Goal: Task Accomplishment & Management: Complete application form

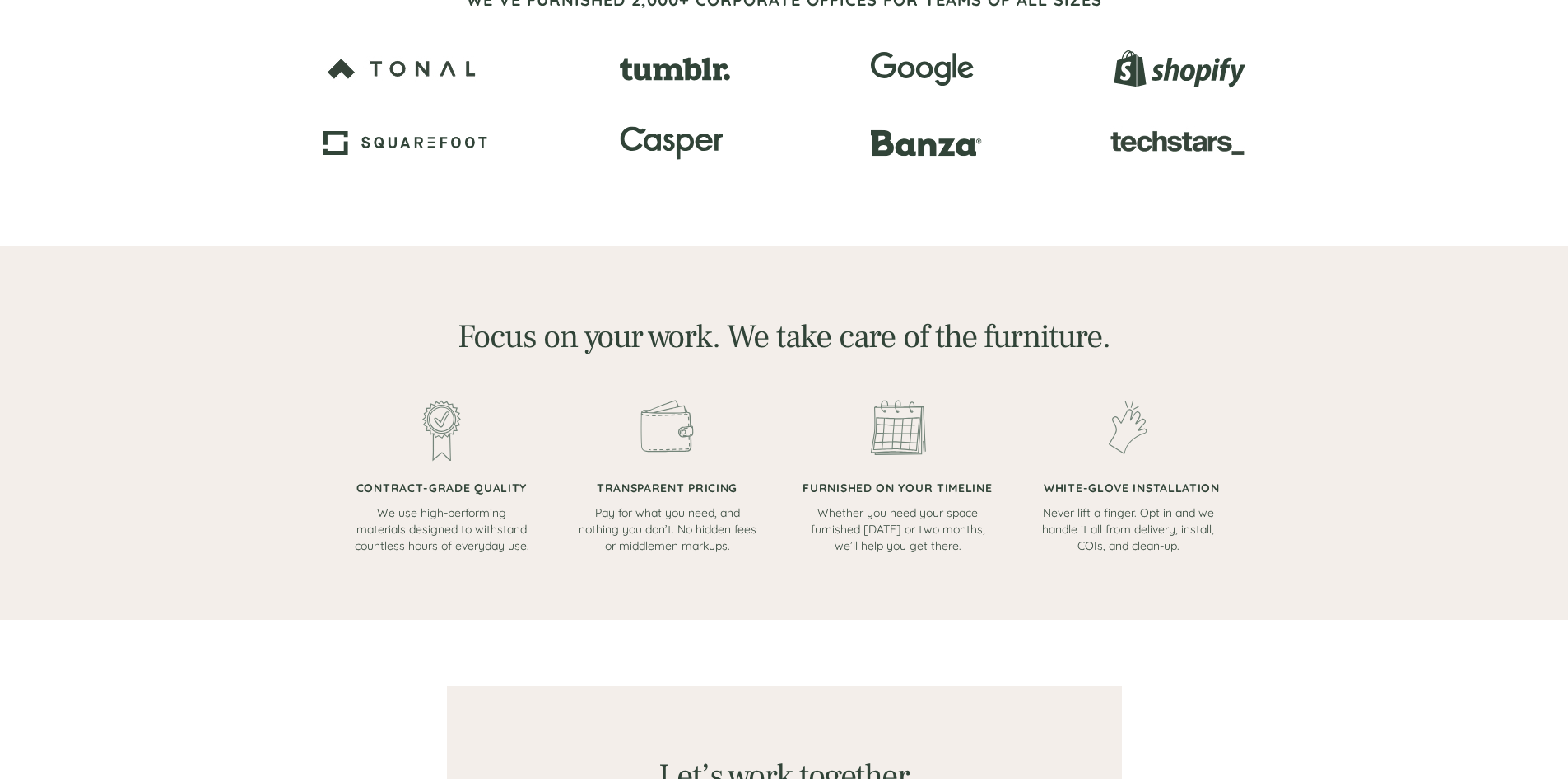
scroll to position [741, 0]
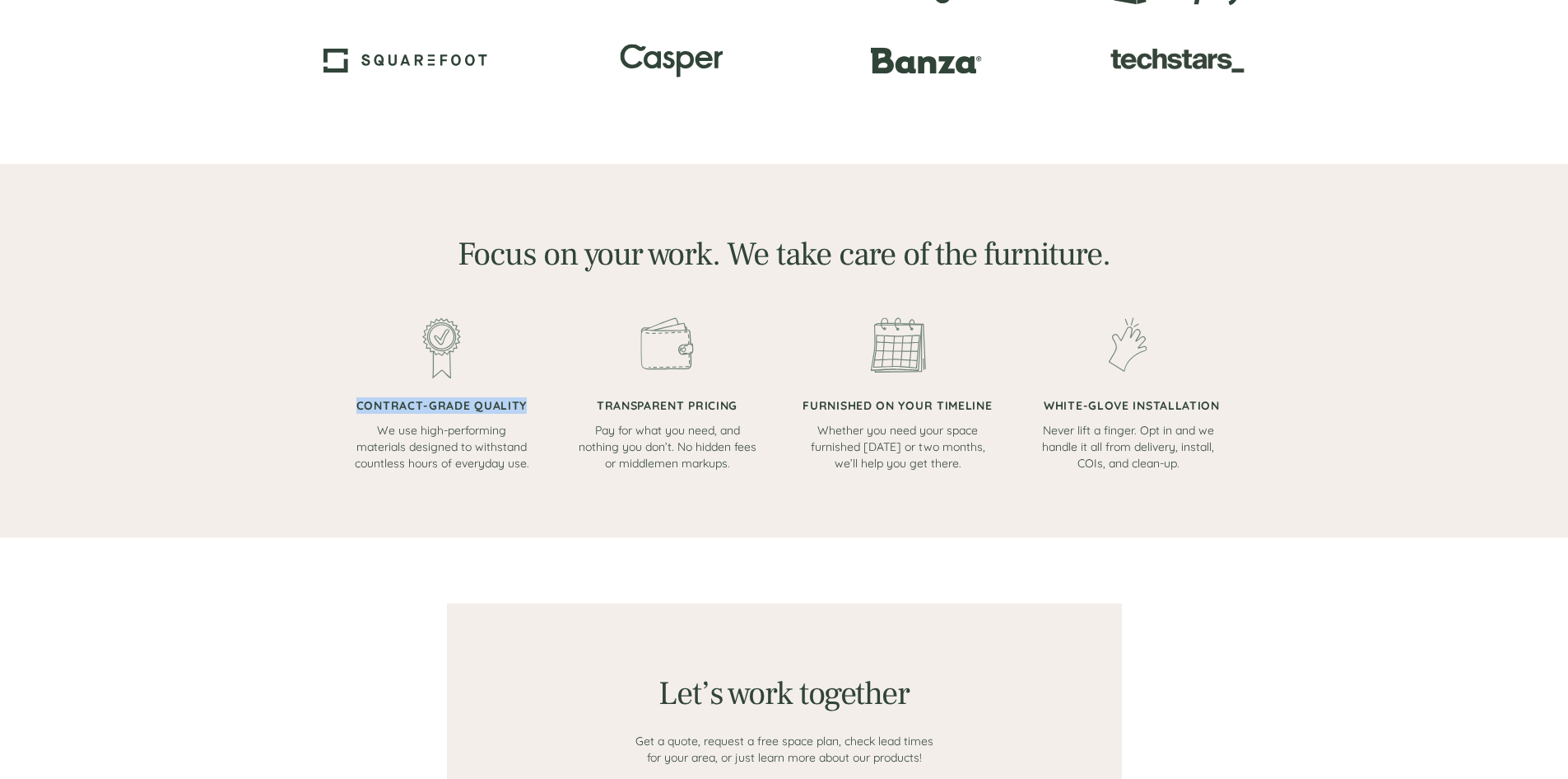
drag, startPoint x: 371, startPoint y: 424, endPoint x: 546, endPoint y: 467, distance: 180.2
click at [546, 467] on div "CONTRACT-GRADE QUALITY We use high-performing materials designed to withstand c…" at bounding box center [784, 394] width 867 height 154
click at [602, 396] on div at bounding box center [667, 394] width 181 height 154
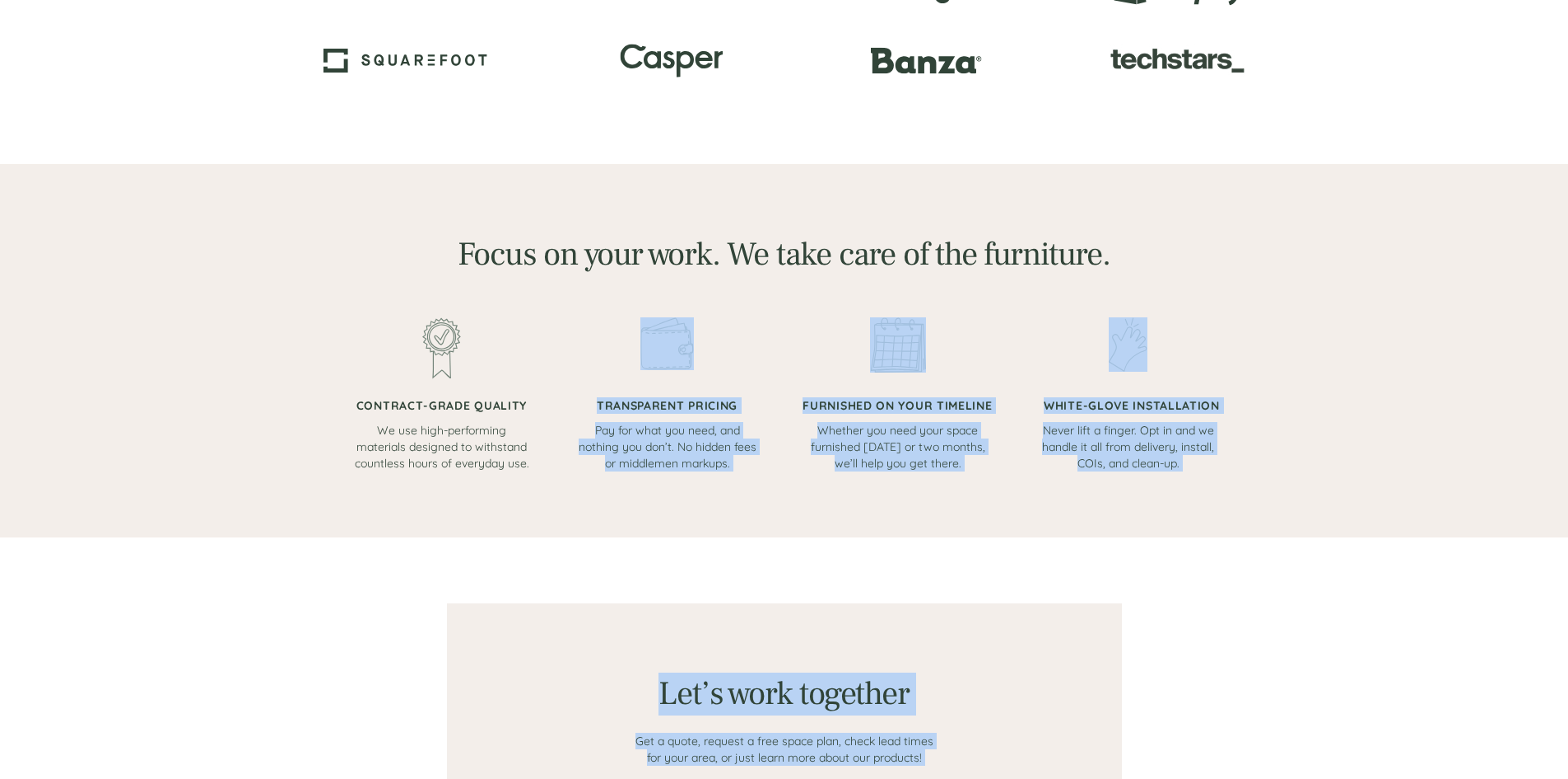
drag, startPoint x: 602, startPoint y: 396, endPoint x: 622, endPoint y: 476, distance: 82.5
click at [622, 476] on div "The stress-free path to your dream workspace Take complexity and cost out of fu…" at bounding box center [784, 681] width 1568 height 2846
click at [622, 476] on div at bounding box center [784, 350] width 988 height 373
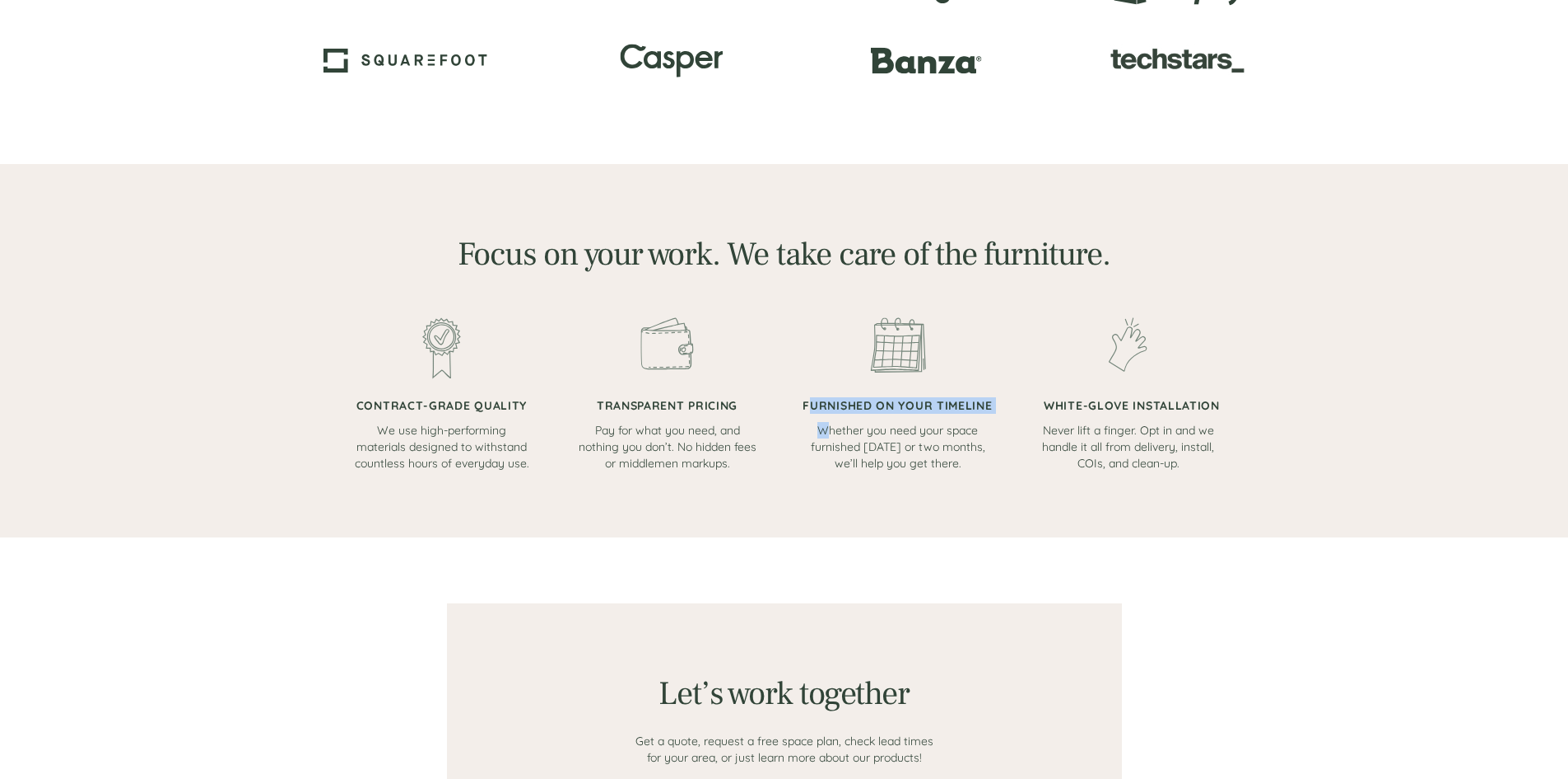
drag, startPoint x: 807, startPoint y: 405, endPoint x: 831, endPoint y: 435, distance: 38.4
click at [831, 435] on div "FURNISHED ON YOUR TIMELINE Whether you need your space furnished [DATE] or two …" at bounding box center [897, 394] width 191 height 154
click at [831, 435] on span "Whether you need your space furnished [DATE] or two months, we’ll help you get …" at bounding box center [898, 446] width 174 height 48
drag, startPoint x: 831, startPoint y: 435, endPoint x: 834, endPoint y: 466, distance: 31.1
click at [834, 466] on span "Whether you need your space furnished [DATE] or two months, we’ll help you get …" at bounding box center [898, 446] width 174 height 48
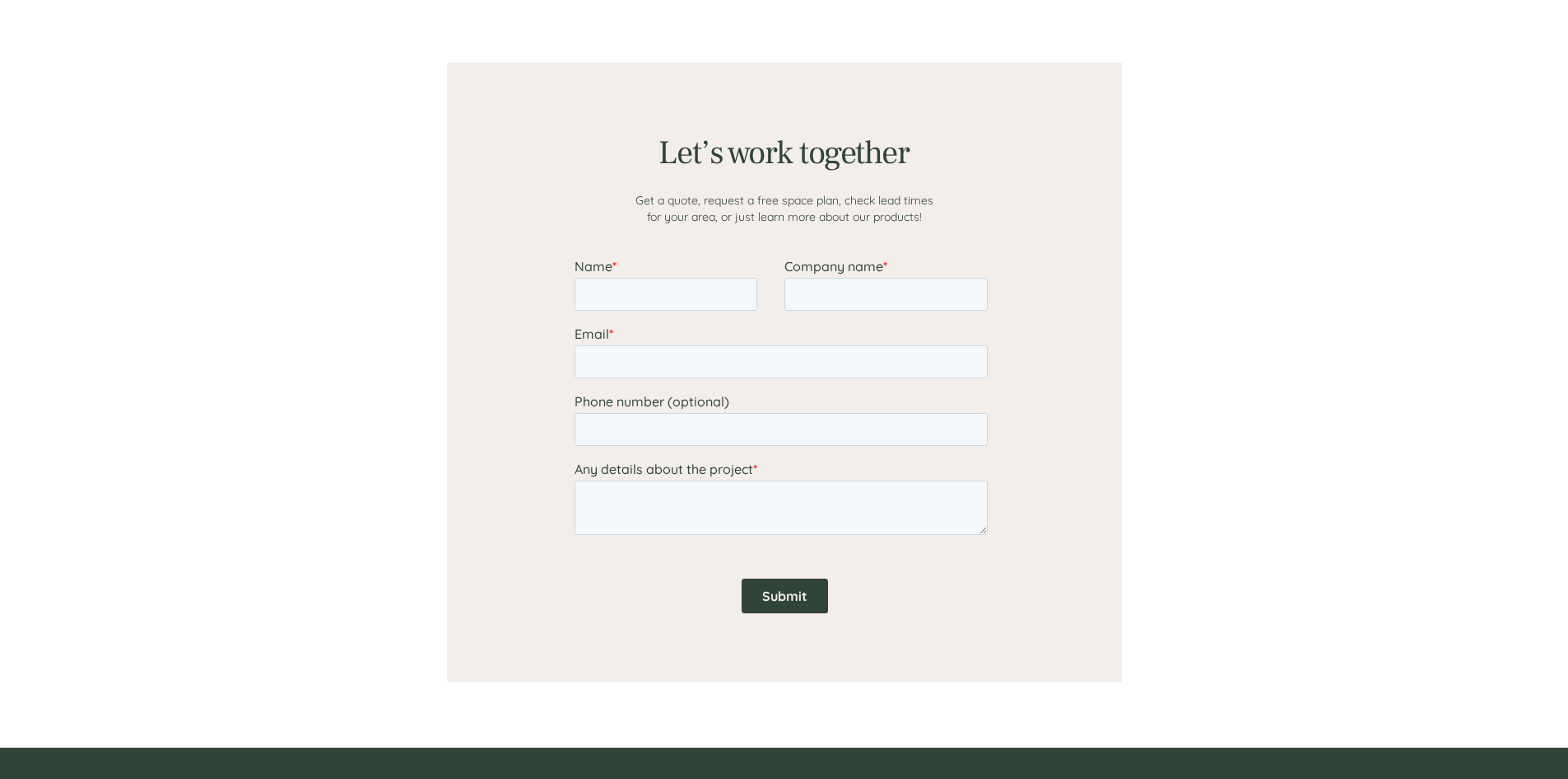
scroll to position [1243, 0]
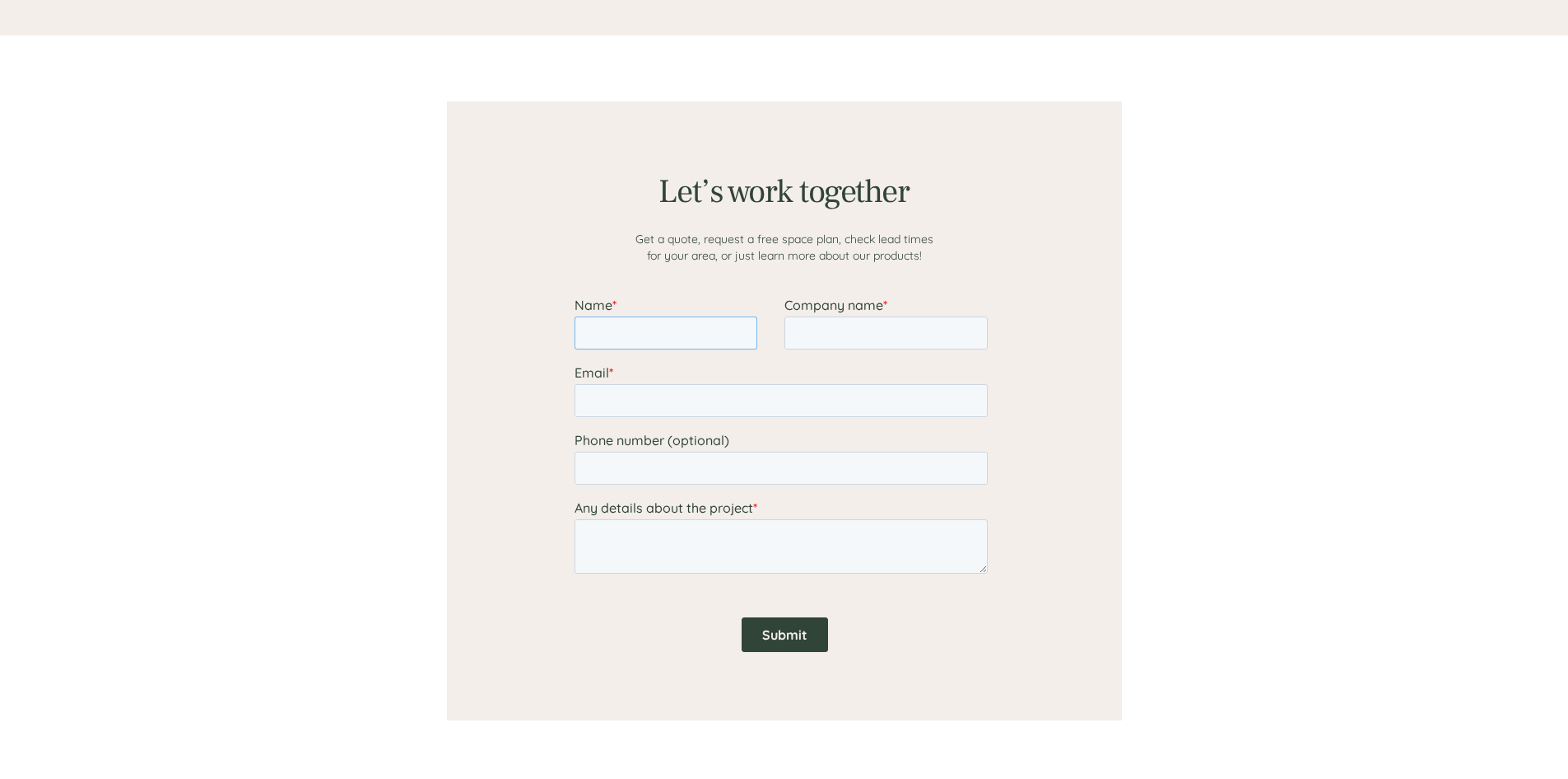
click at [670, 321] on input "Name *" at bounding box center [665, 333] width 183 height 33
type input "a"
type input "[PERSON_NAME]"
type input "s"
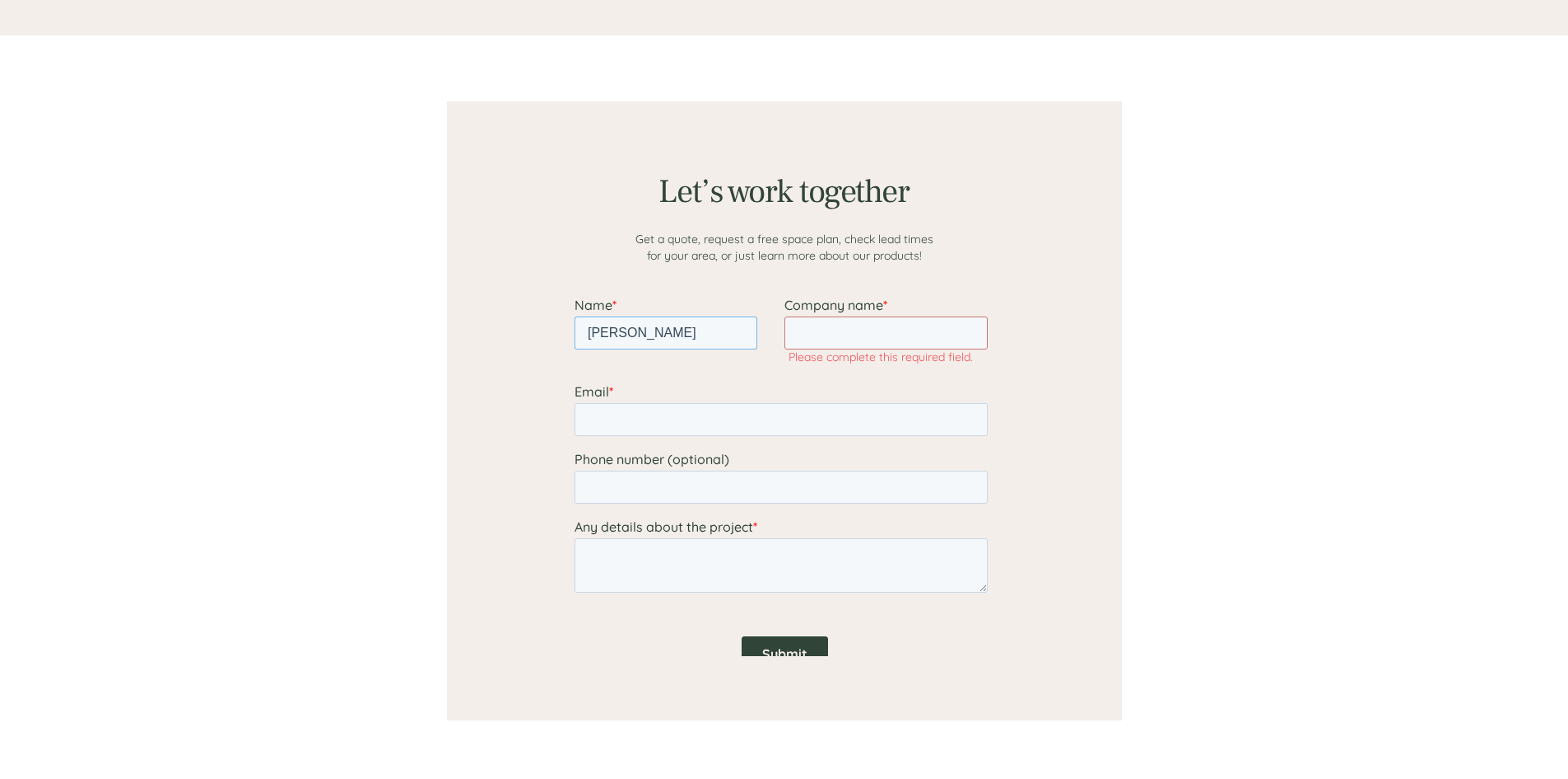
click at [700, 323] on input "[PERSON_NAME]" at bounding box center [665, 333] width 183 height 33
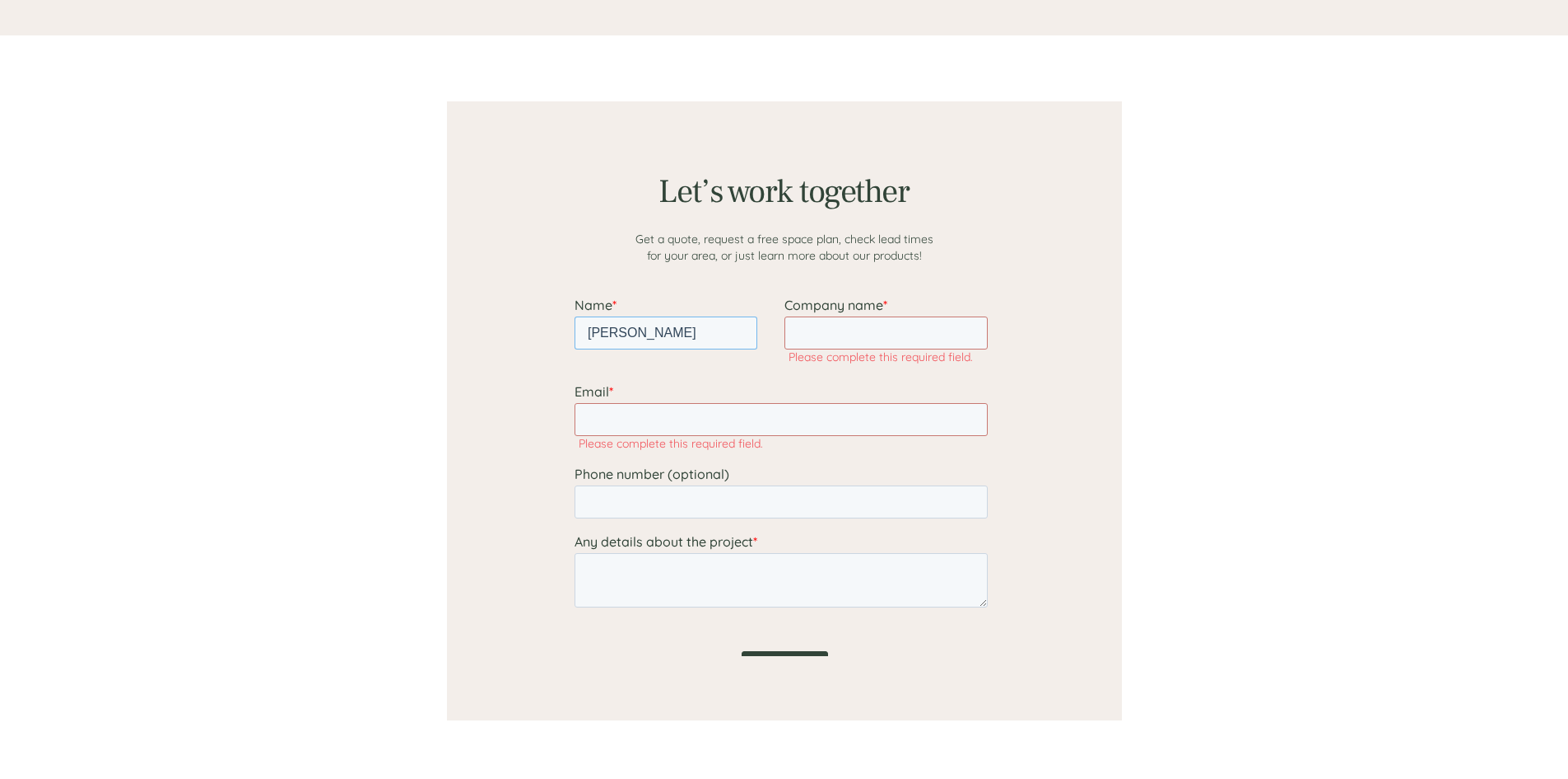
type input "[PERSON_NAME]"
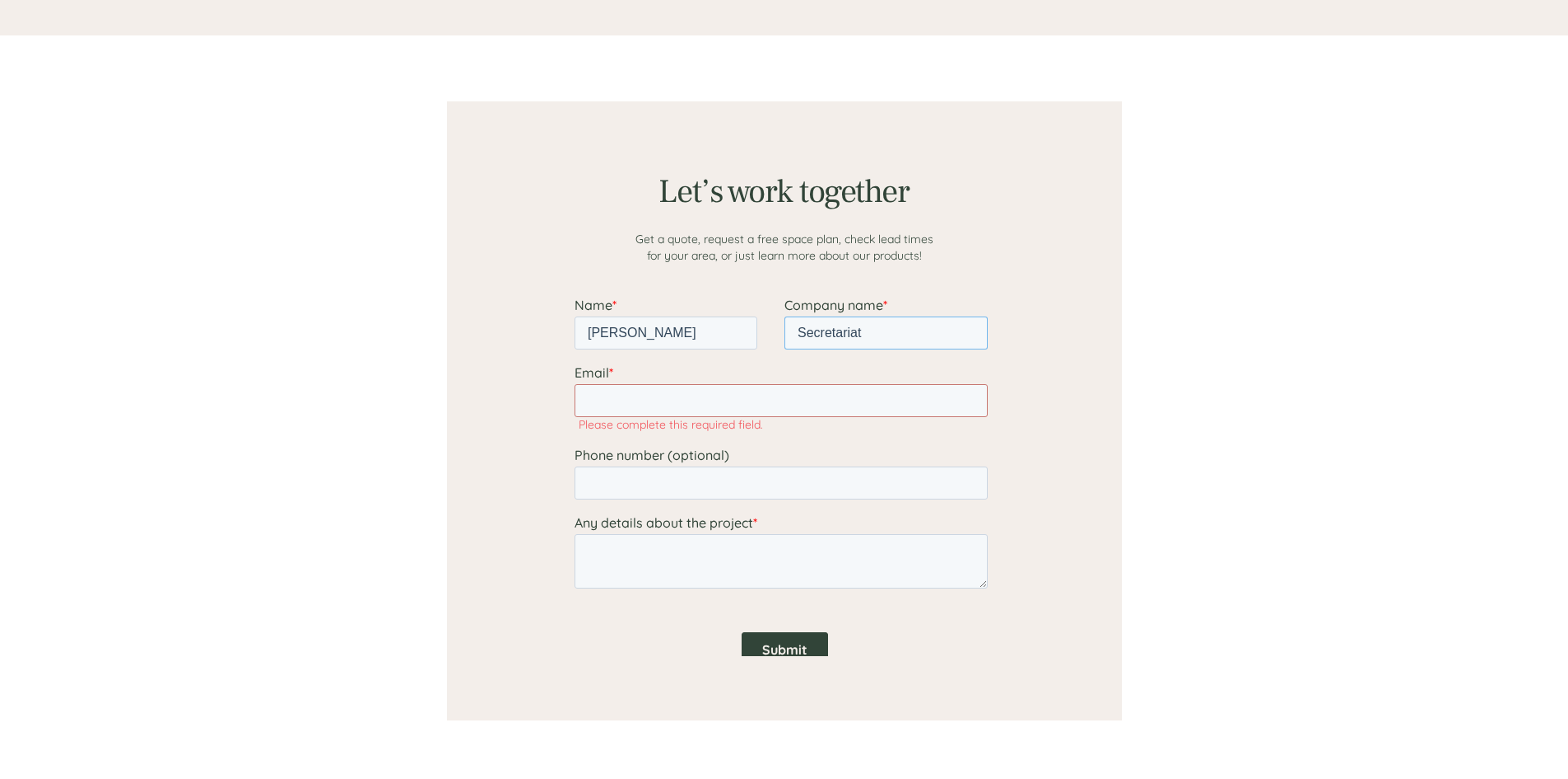
type input "Secretariat"
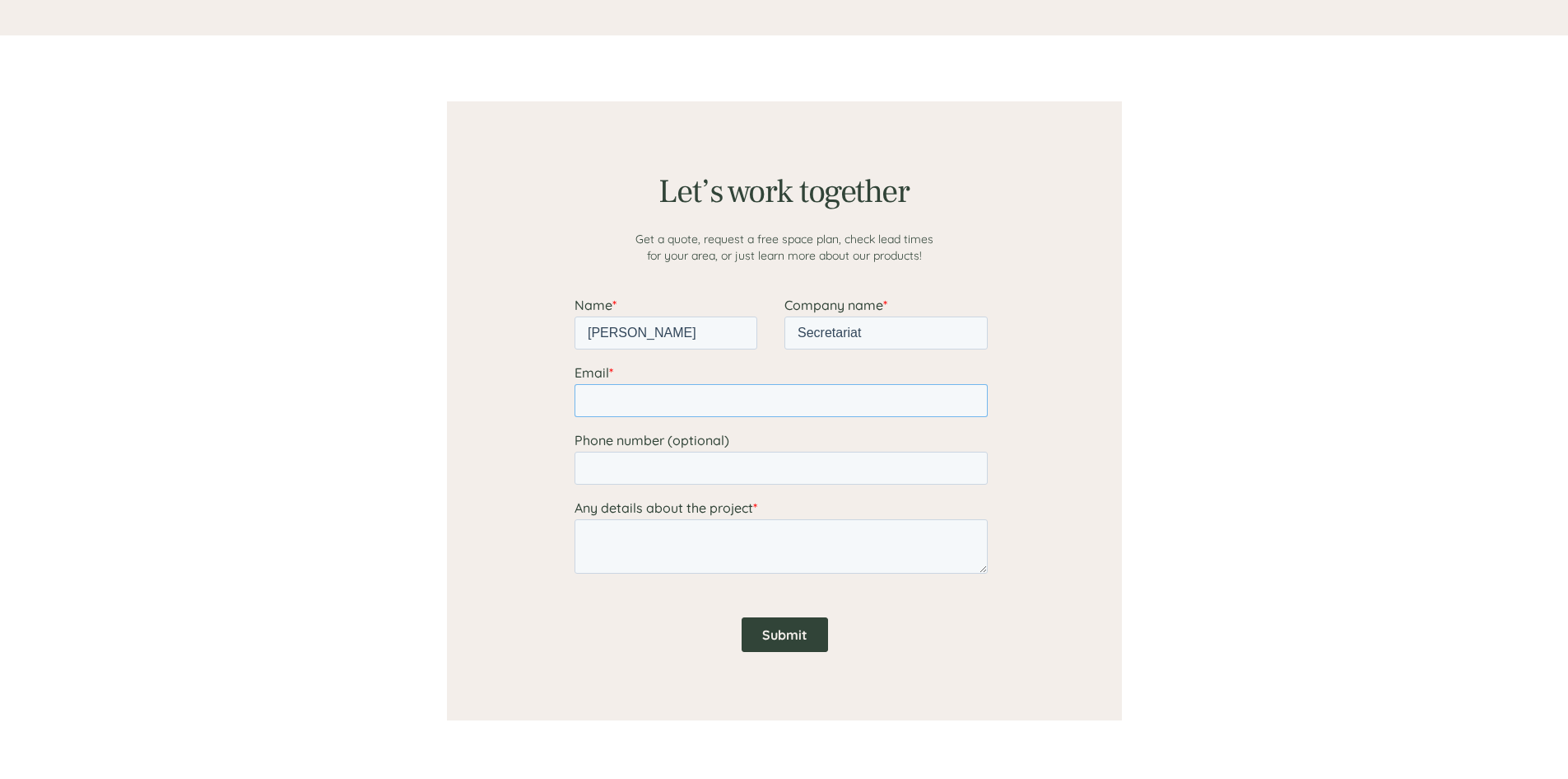
click at [884, 399] on input "Email *" at bounding box center [781, 400] width 414 height 33
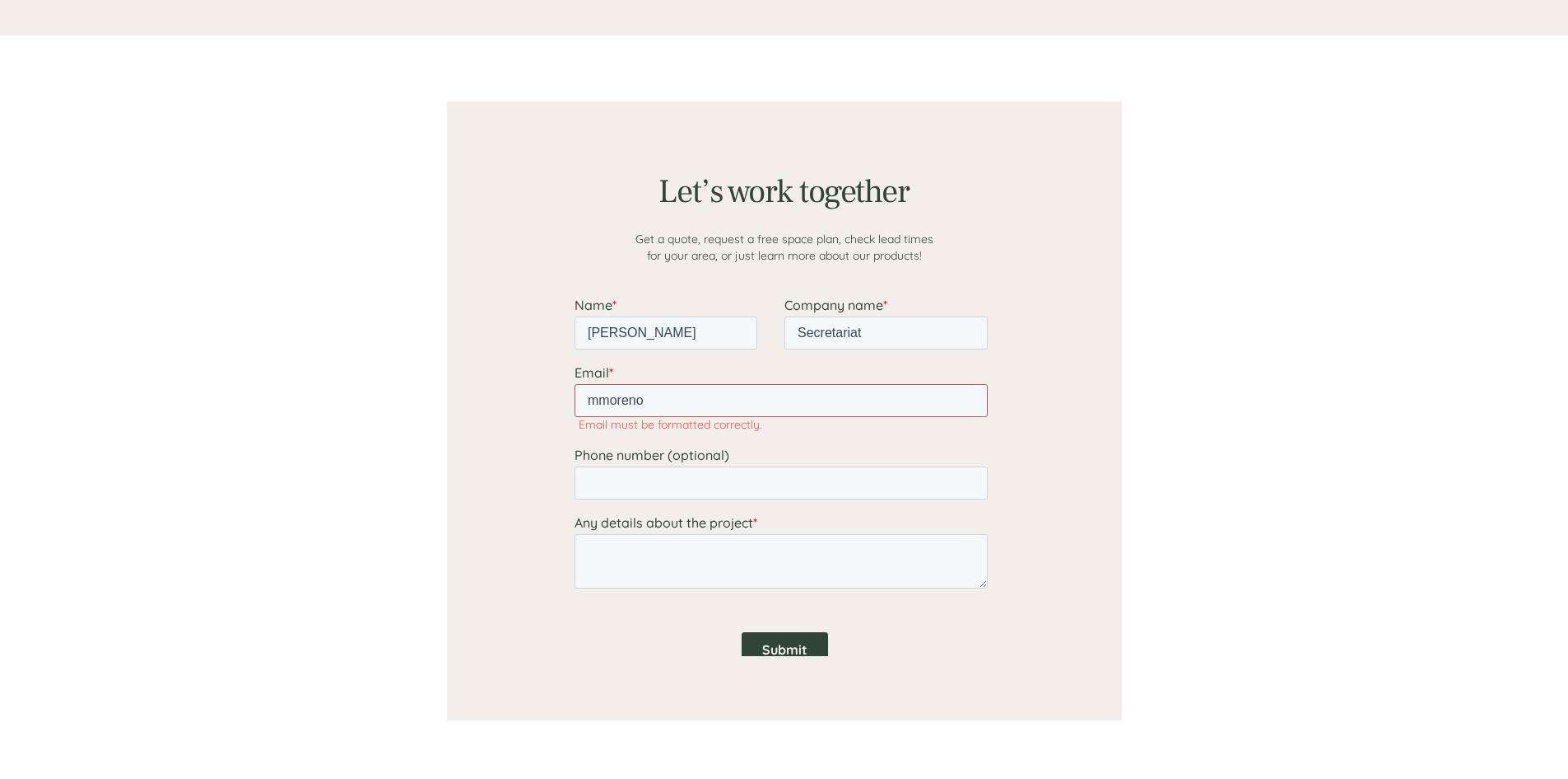
type input "[EMAIL_ADDRESS][DOMAIN_NAME]"
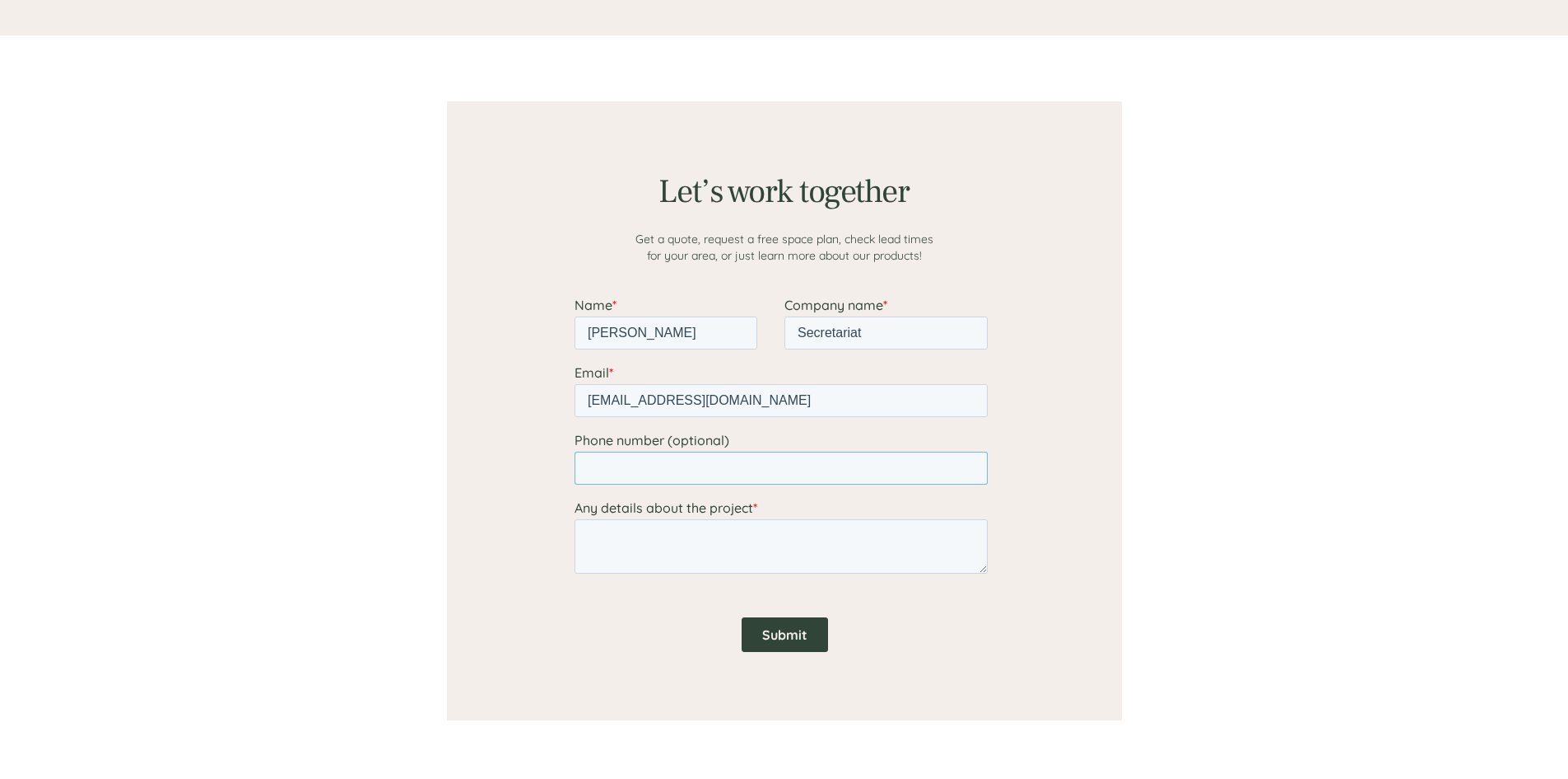
click at [718, 479] on input "Phone number (optional)" at bounding box center [781, 467] width 414 height 33
click at [944, 496] on fieldset "Phone number (optional)" at bounding box center [784, 465] width 419 height 67
click at [846, 547] on textarea "Any details about the project *" at bounding box center [781, 545] width 414 height 54
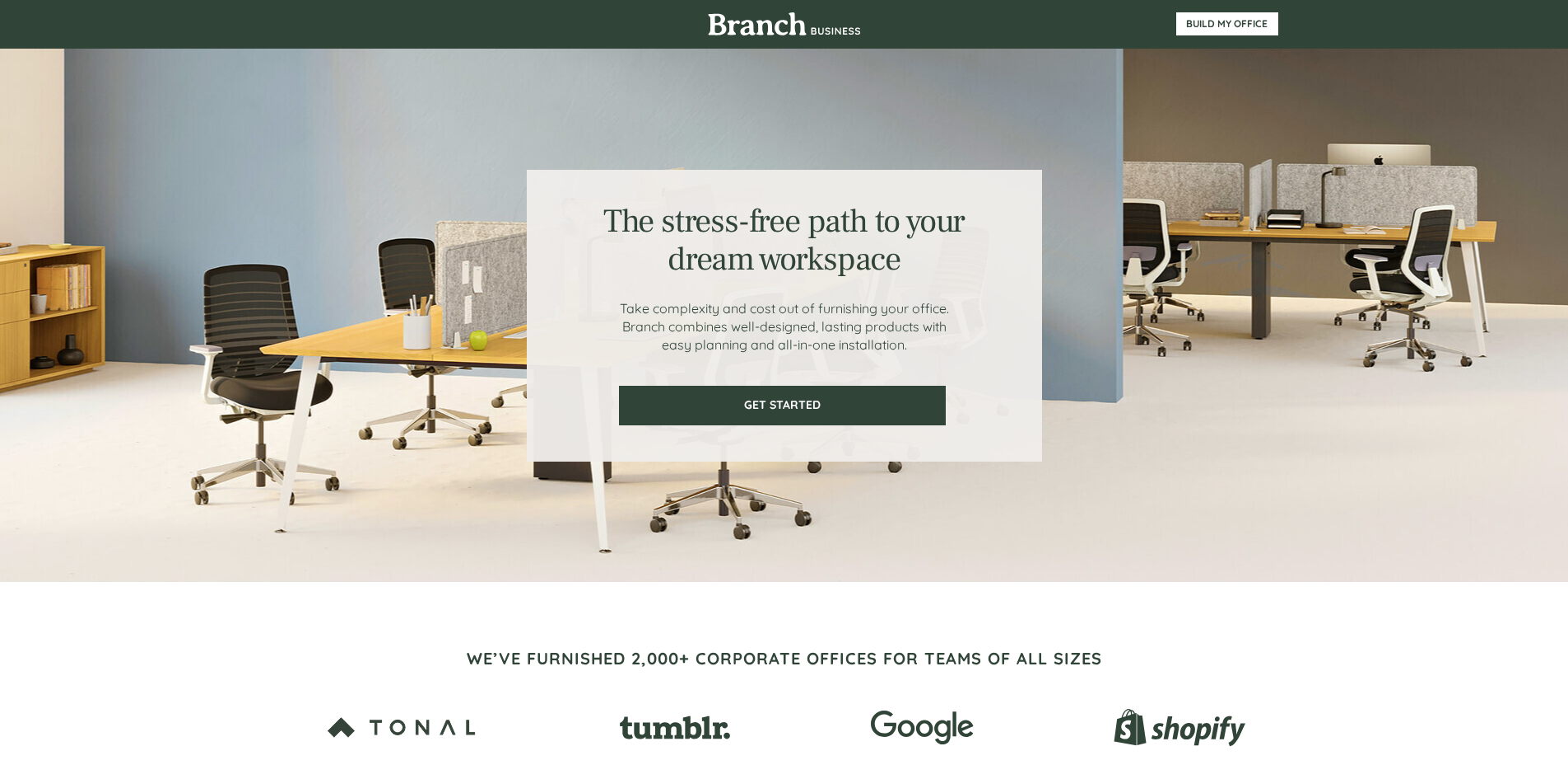
scroll to position [0, 0]
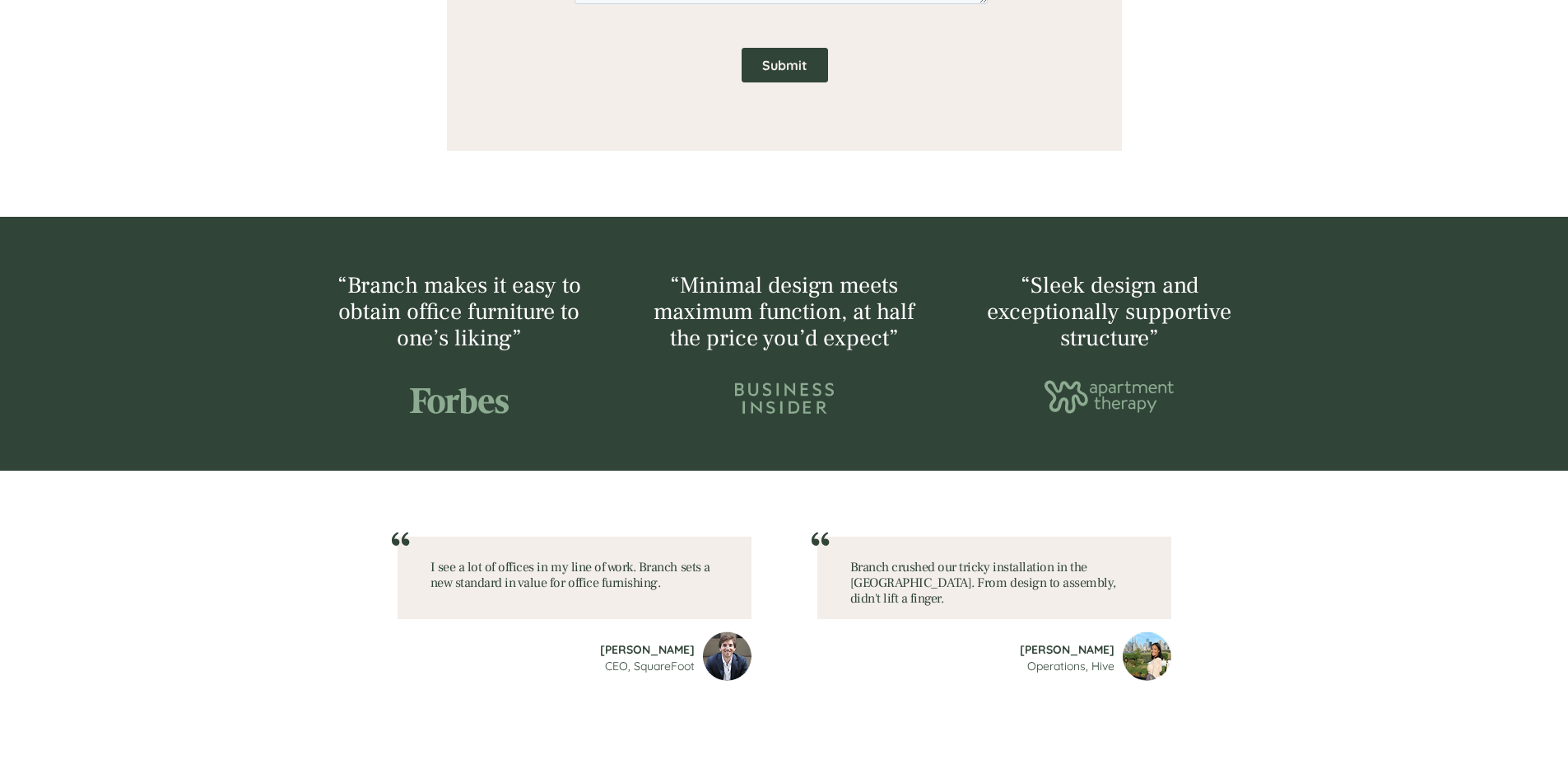
scroll to position [2067, 0]
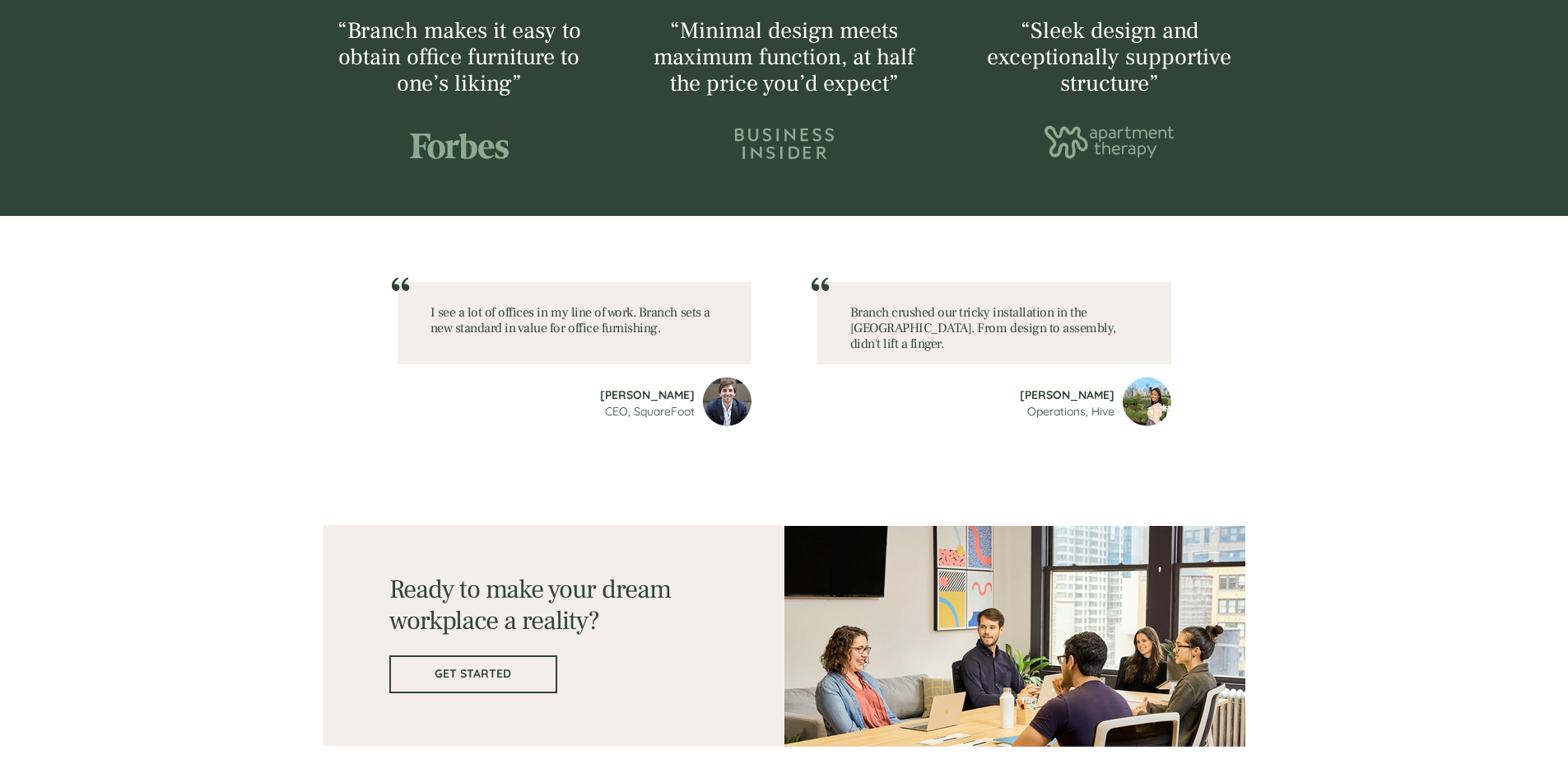
click at [429, 669] on span "GET STARTED" at bounding box center [473, 673] width 164 height 14
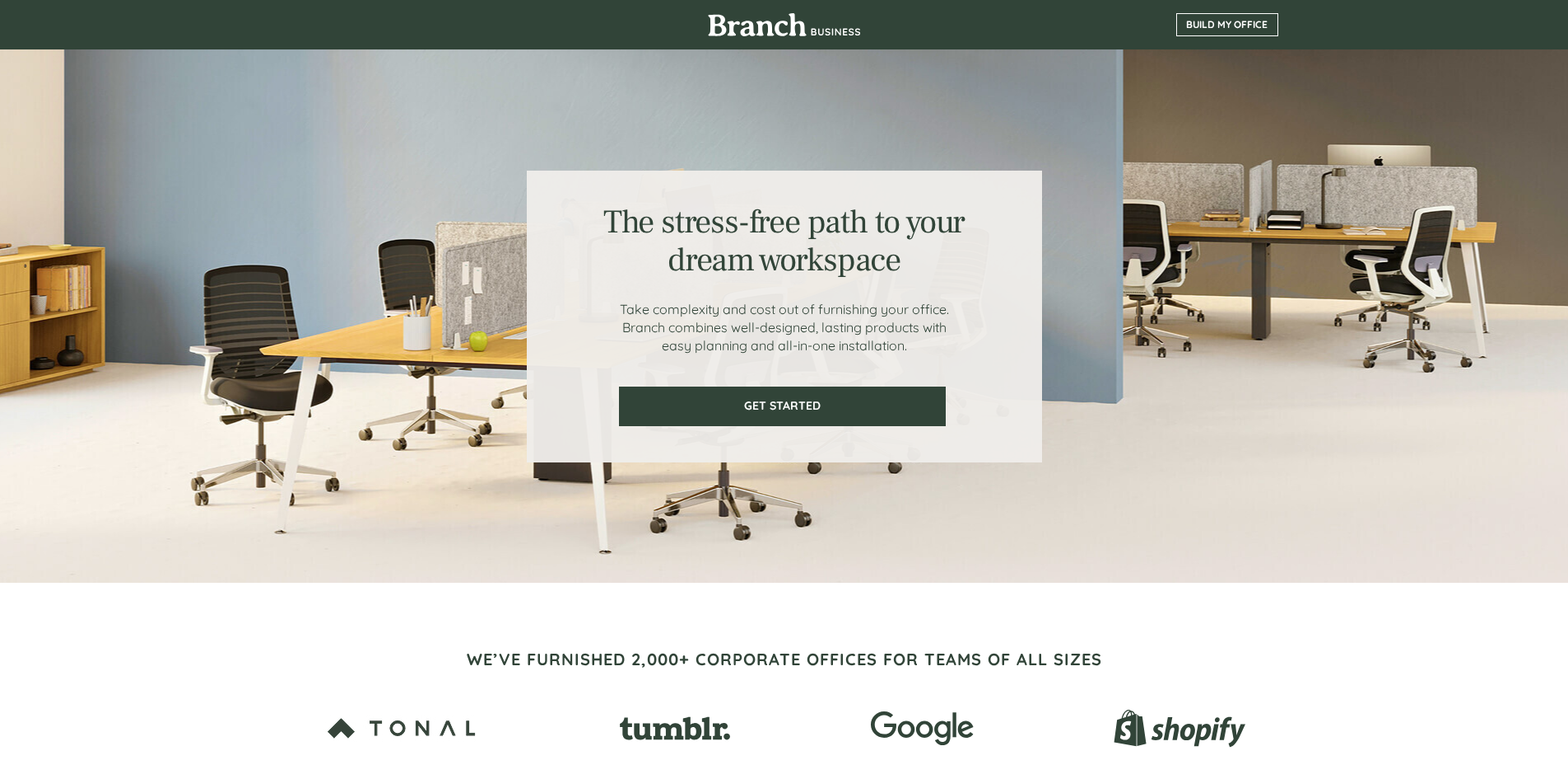
click at [1214, 15] on link "BUILD MY OFFICE" at bounding box center [1227, 24] width 102 height 23
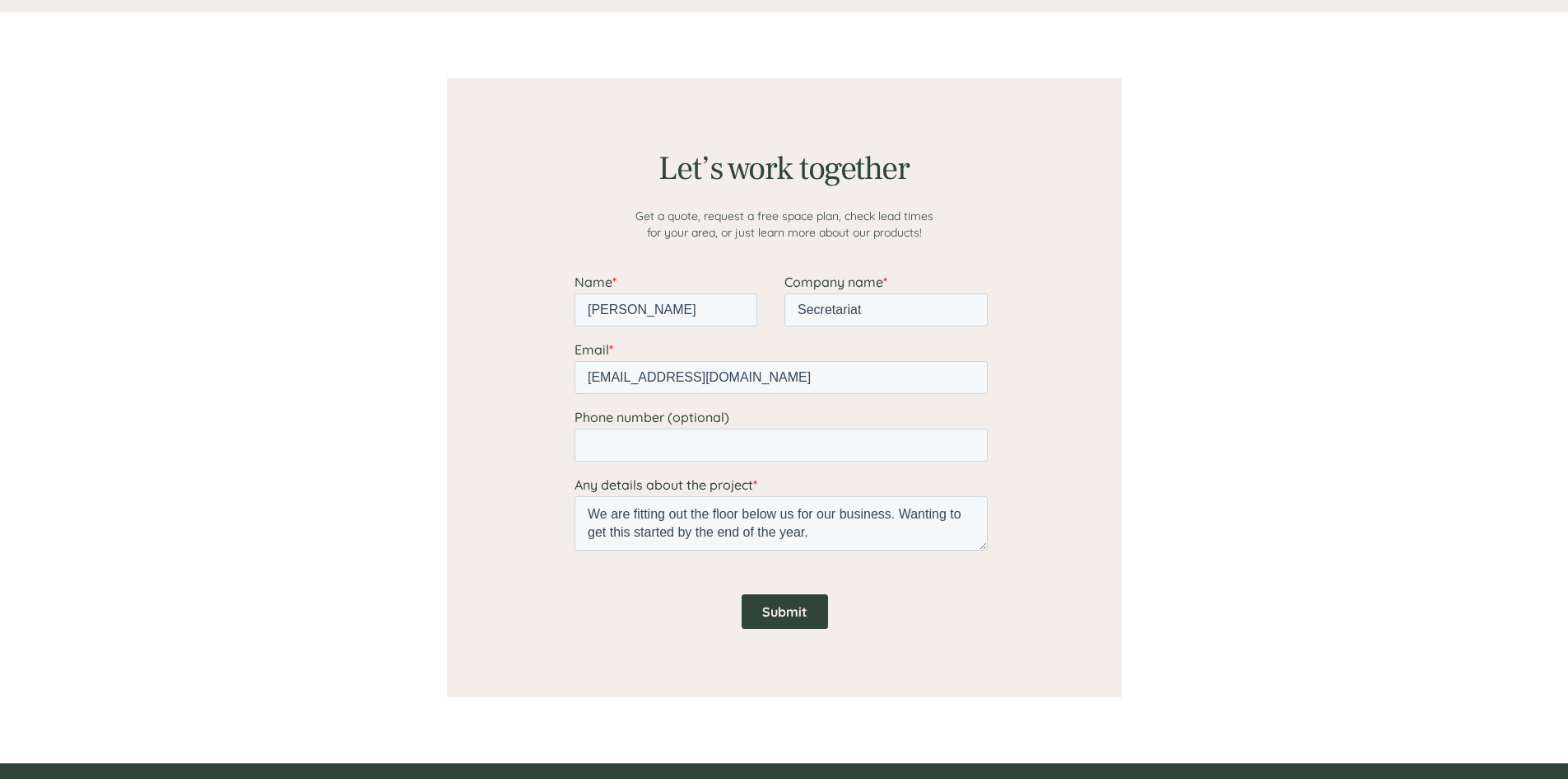
scroll to position [1279, 0]
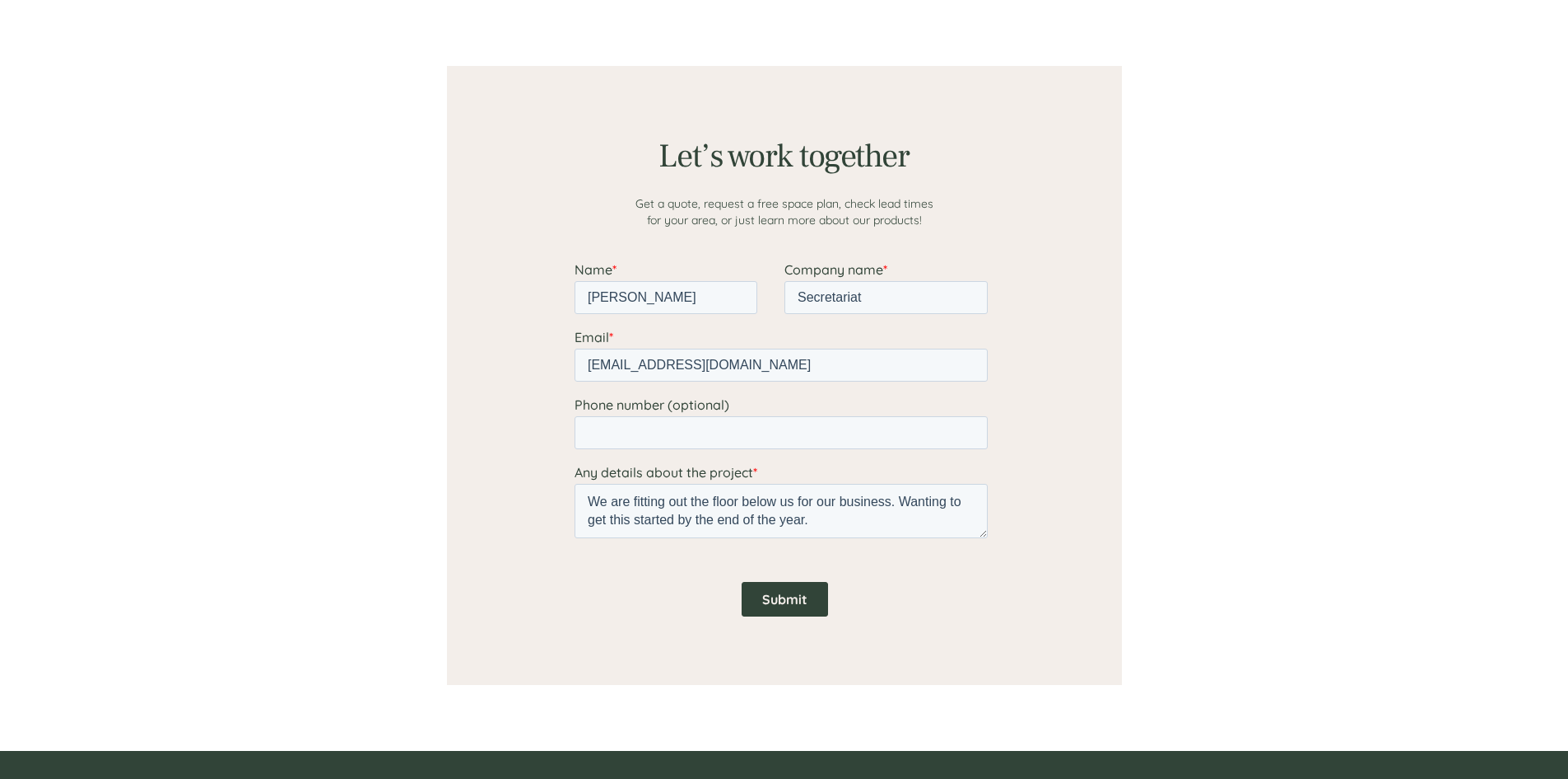
drag, startPoint x: 789, startPoint y: 602, endPoint x: 1216, endPoint y: 484, distance: 443.0
click at [994, 484] on html "Name * [PERSON_NAME] Company name * Secretariat Email * [EMAIL_ADDRESS][DOMAIN_…" at bounding box center [784, 453] width 419 height 384
click at [712, 495] on textarea "We are fitting out the floor below us for our business. Wanting to get this sta…" at bounding box center [781, 511] width 414 height 54
type textarea "We are fitting out the office floor below us for our business. Wanting to get t…"
click at [792, 595] on input "Submit" at bounding box center [784, 599] width 86 height 35
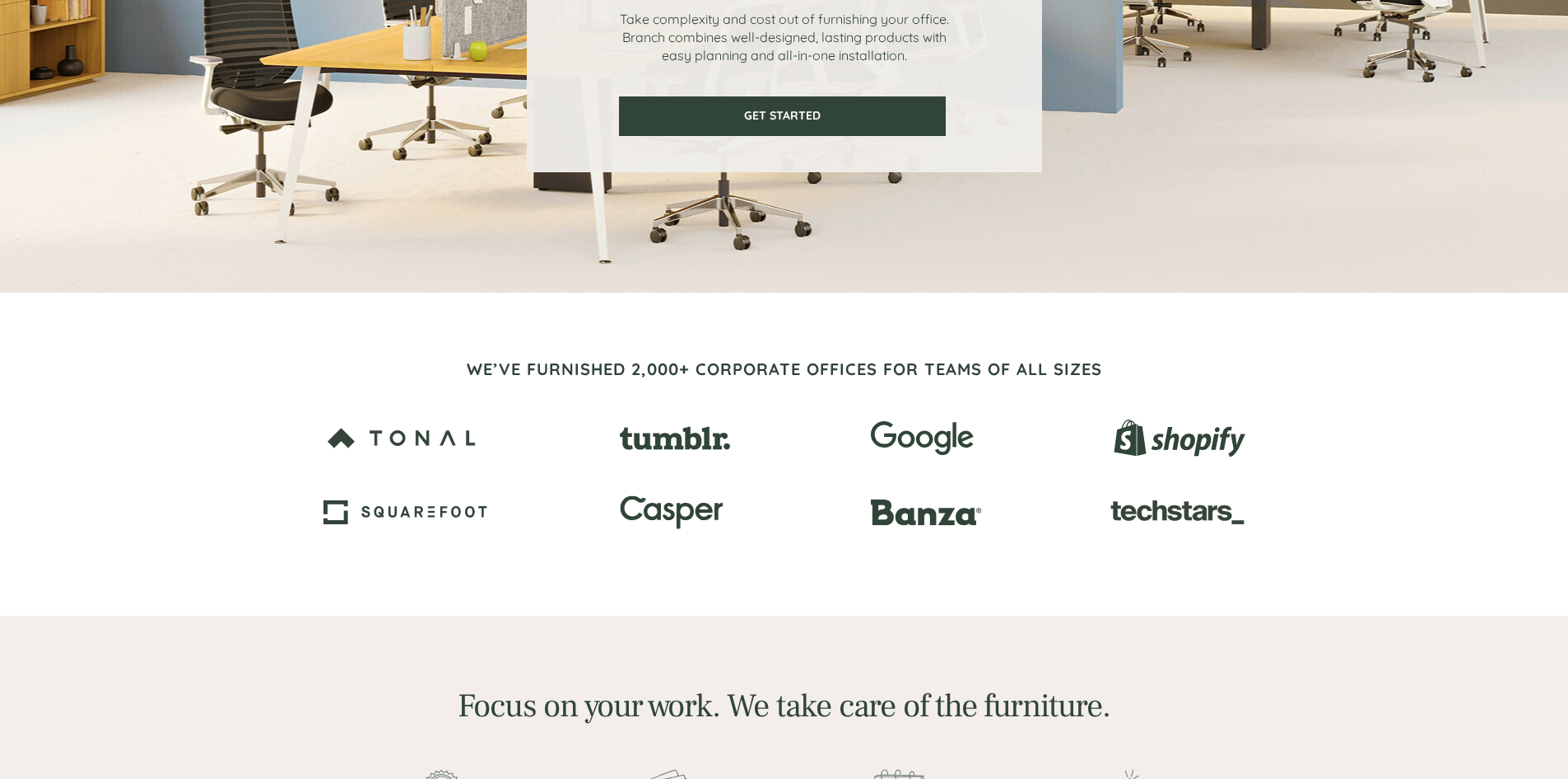
scroll to position [0, 0]
